Goal: Find specific page/section: Find specific page/section

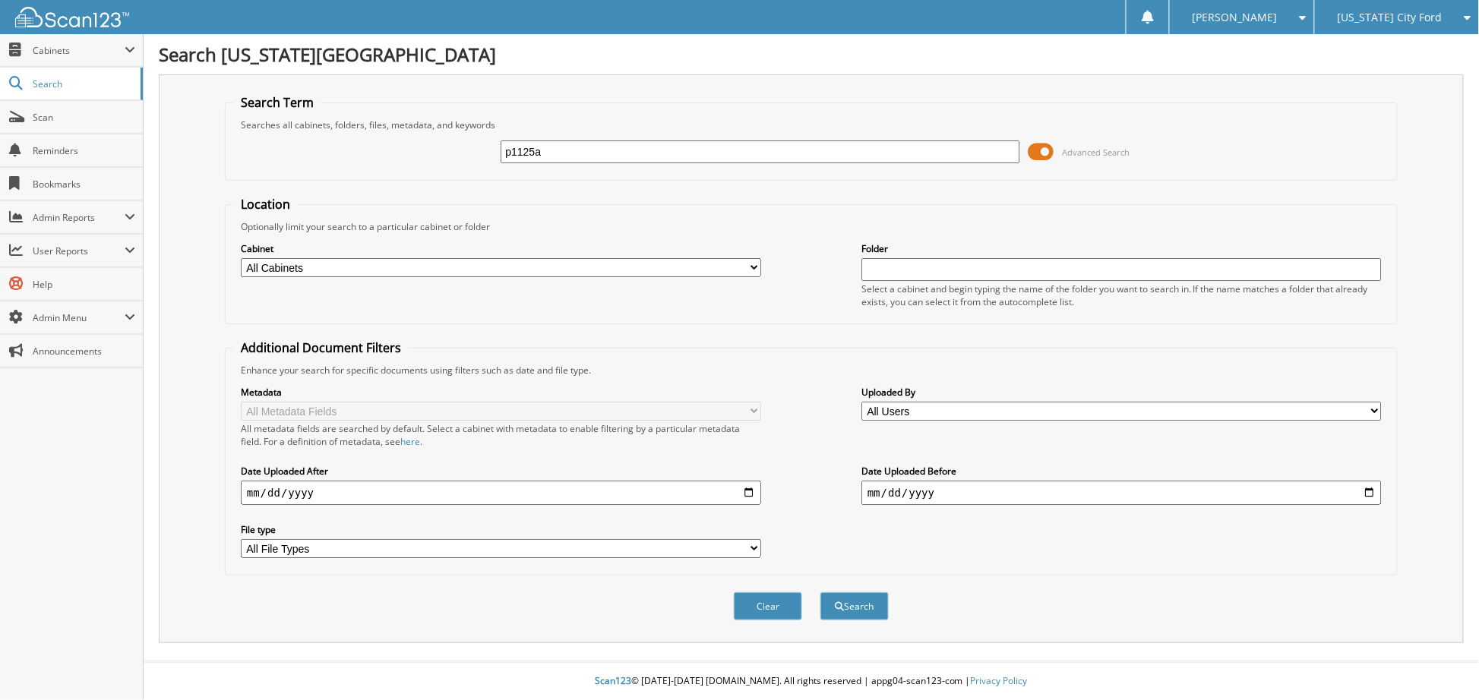
type input "p1125a"
click at [820, 593] on button "Search" at bounding box center [854, 607] width 68 height 28
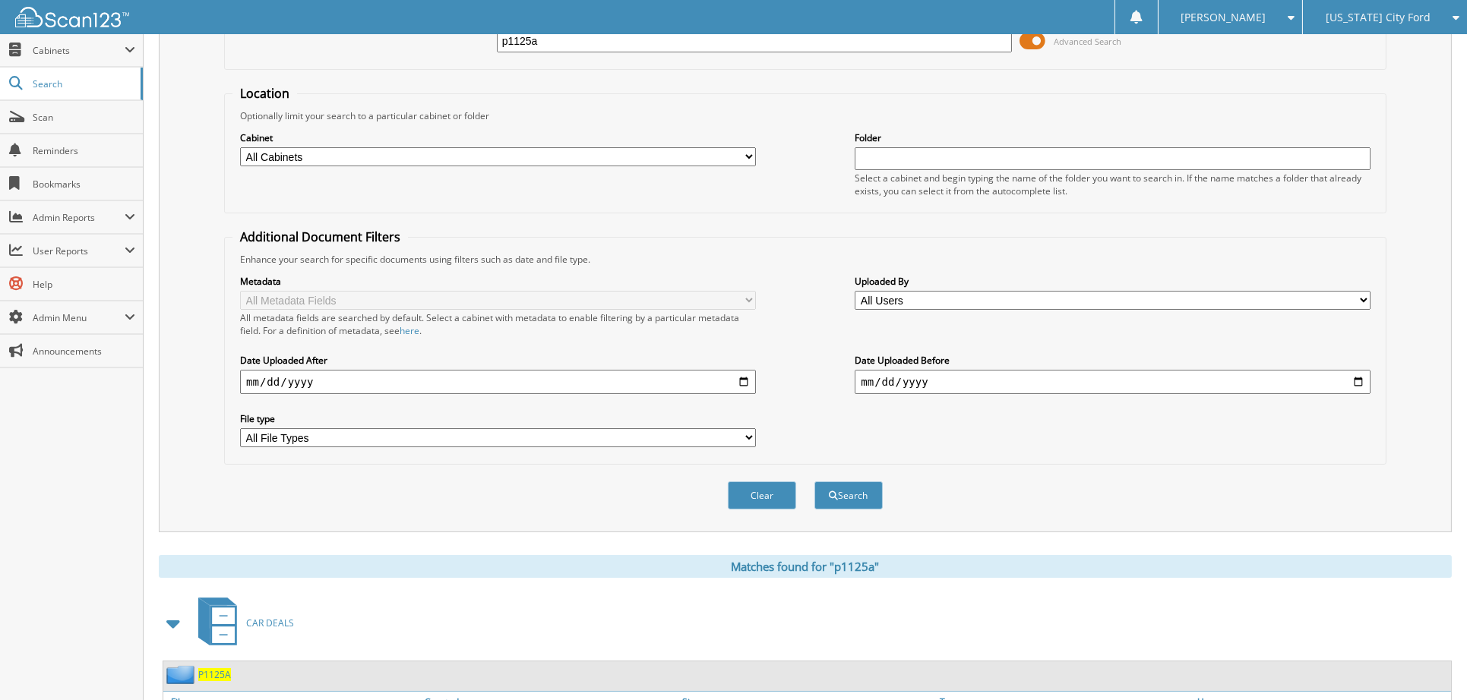
scroll to position [231, 0]
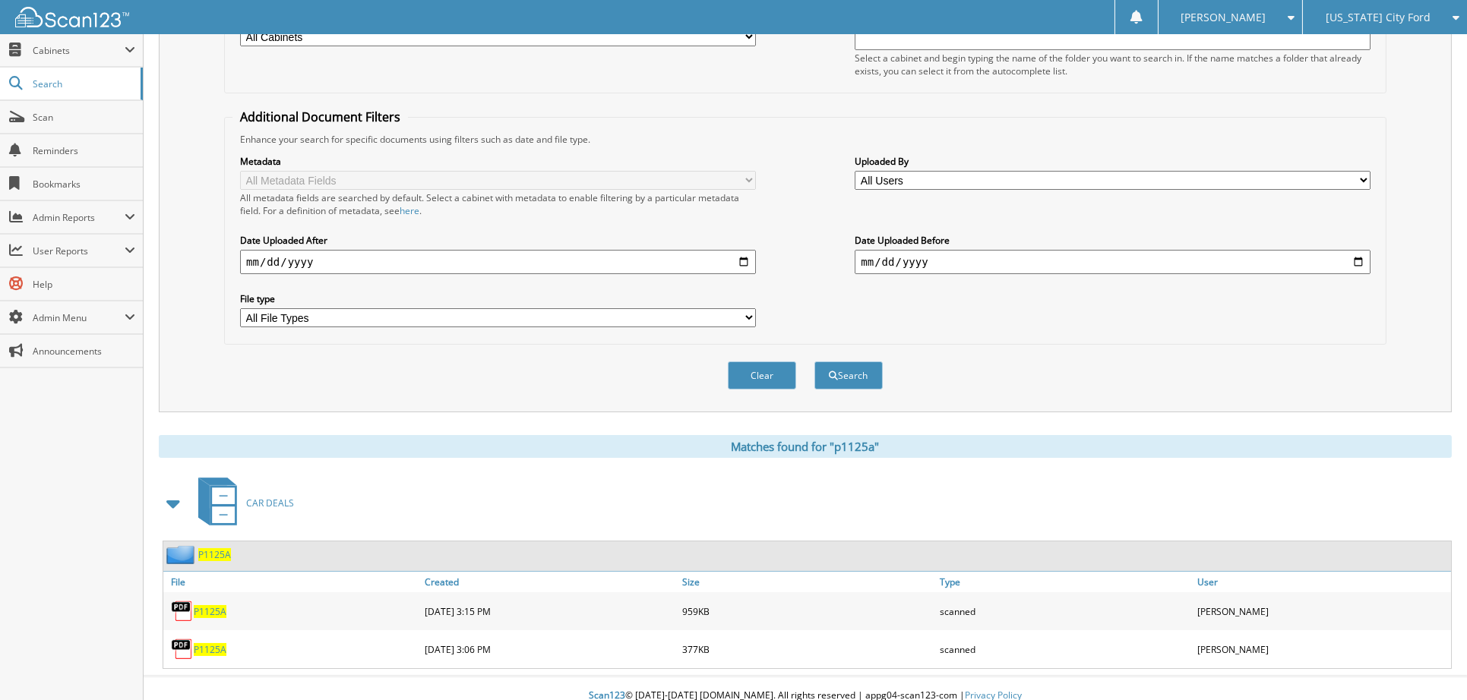
click at [220, 605] on span "P1125A" at bounding box center [210, 611] width 33 height 13
click at [277, 689] on div "Scan123 © 1996-2025 scan123.com. All rights reserved | appg04-scan123-com | Pri…" at bounding box center [805, 696] width 1323 height 37
